Goal: Check status: Check status

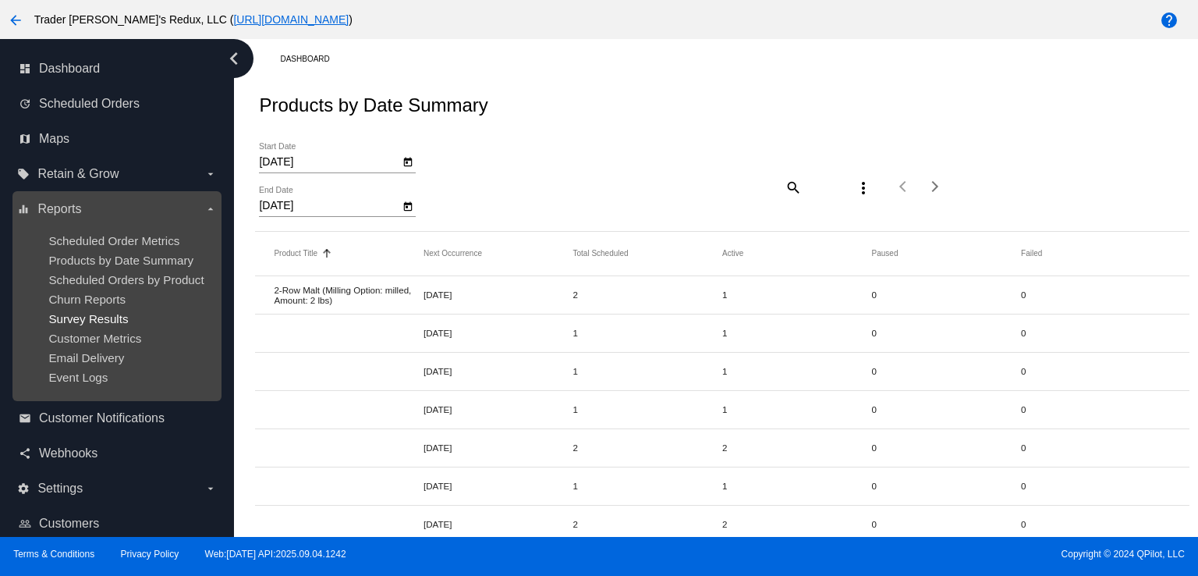
click at [124, 321] on span "Survey Results" at bounding box center [88, 318] width 80 height 13
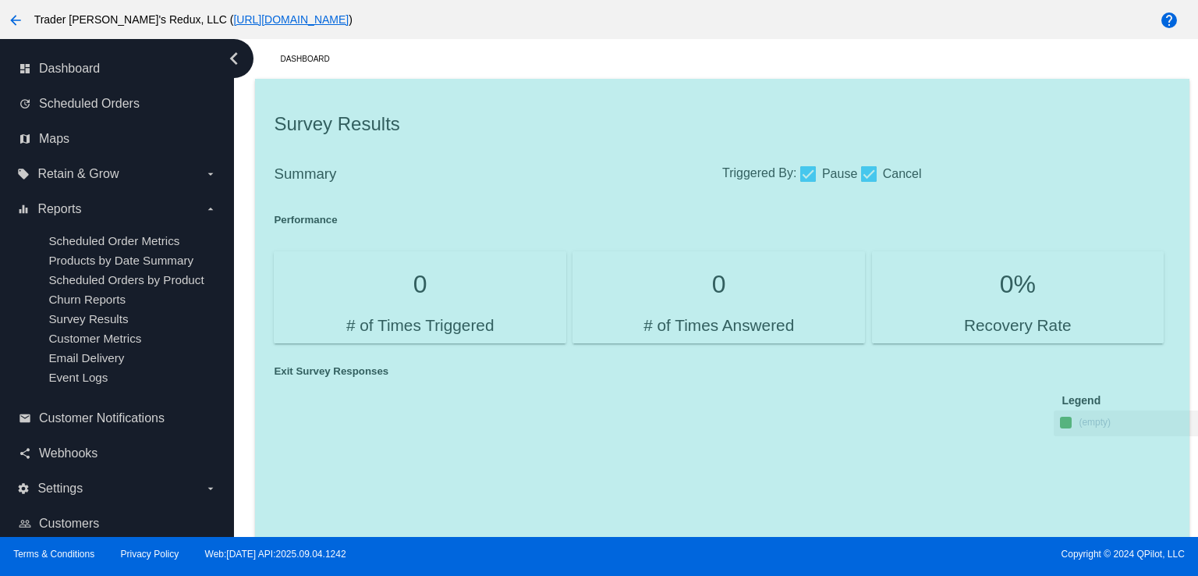
drag, startPoint x: 144, startPoint y: 267, endPoint x: 290, endPoint y: 250, distance: 146.9
click at [154, 249] on ul "Scheduled Order Metrics Products by Date Summary Scheduled Orders by Product Ch…" at bounding box center [116, 309] width 199 height 175
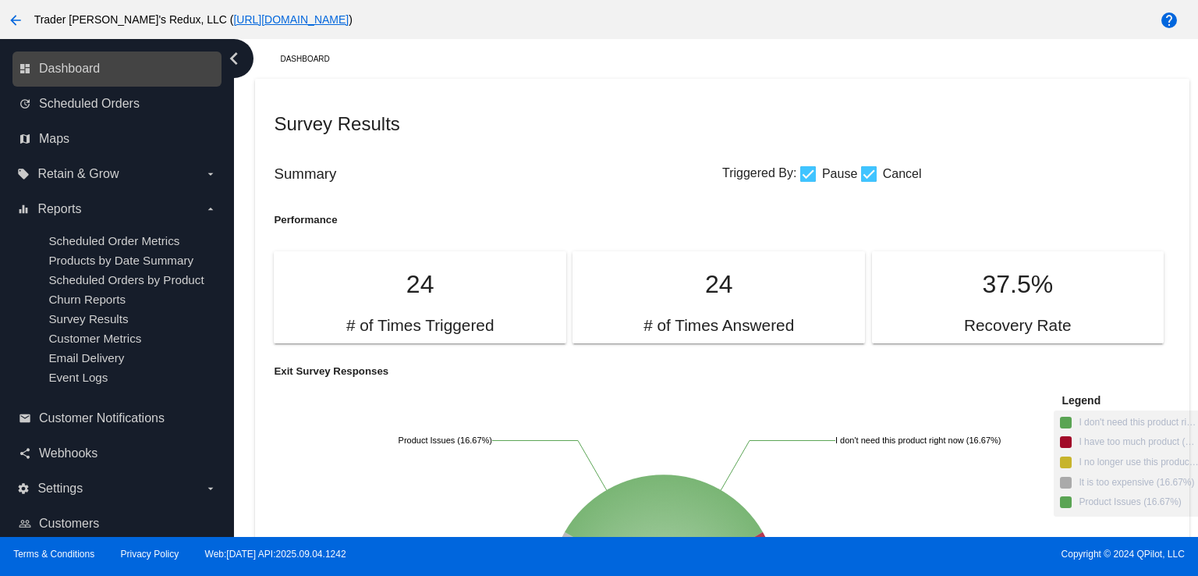
click at [103, 83] on nav "dashboard Dashboard update Scheduled Orders map Maps local_offer Retain & Grow …" at bounding box center [117, 313] width 234 height 549
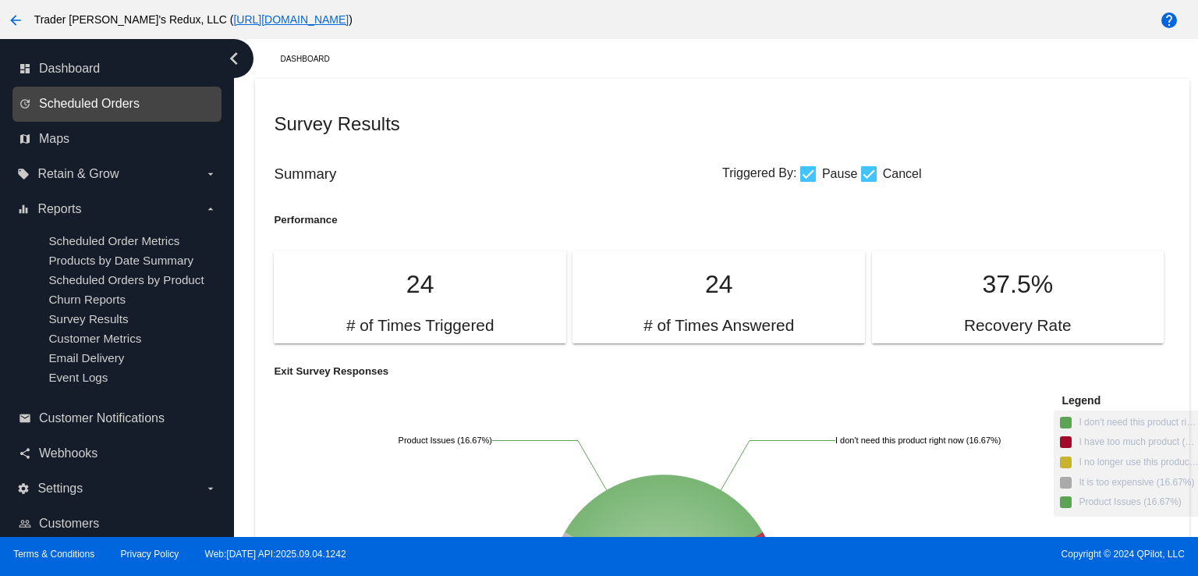
click at [102, 108] on span "Scheduled Orders" at bounding box center [89, 104] width 101 height 14
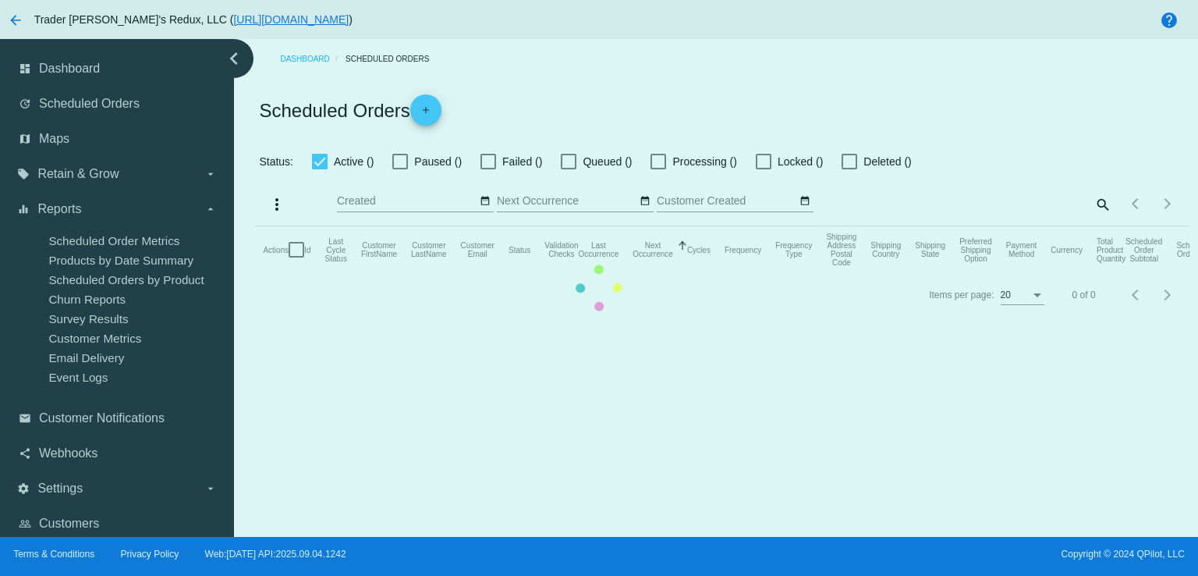
checkbox input "false"
drag, startPoint x: 603, startPoint y: 416, endPoint x: 1197, endPoint y: 126, distance: 661.4
click at [639, 273] on mat-table "Actions Id Last Cycle Status Customer FirstName Customer LastName Customer Emai…" at bounding box center [722, 249] width 934 height 47
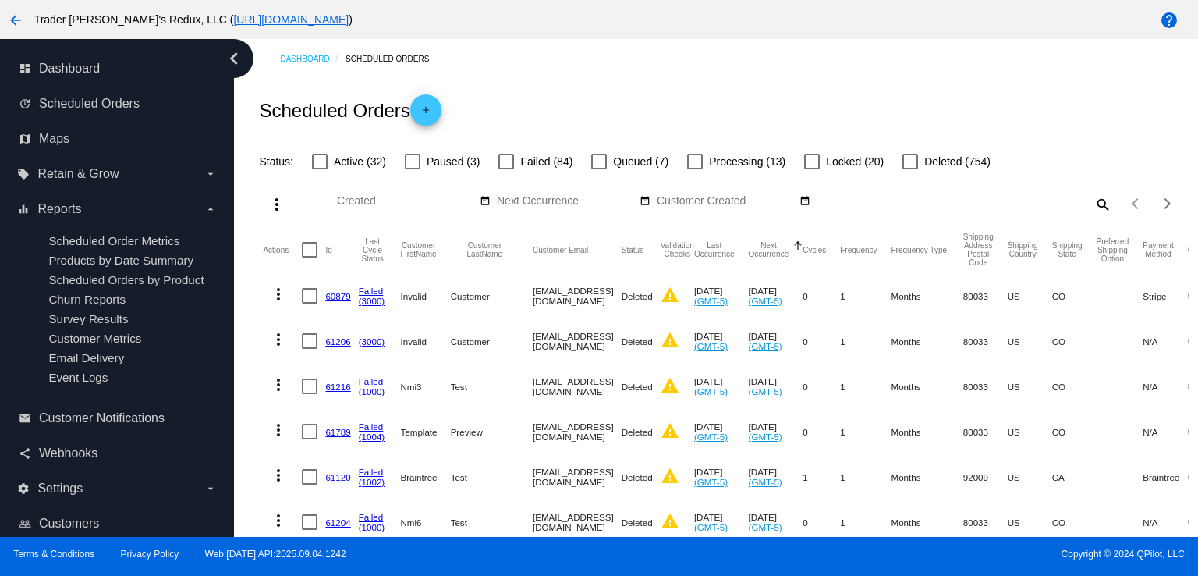
drag, startPoint x: 559, startPoint y: 66, endPoint x: 701, endPoint y: 13, distance: 151.3
click at [562, 68] on div "Dashboard Scheduled Orders" at bounding box center [734, 59] width 909 height 24
